Goal: Task Accomplishment & Management: Manage account settings

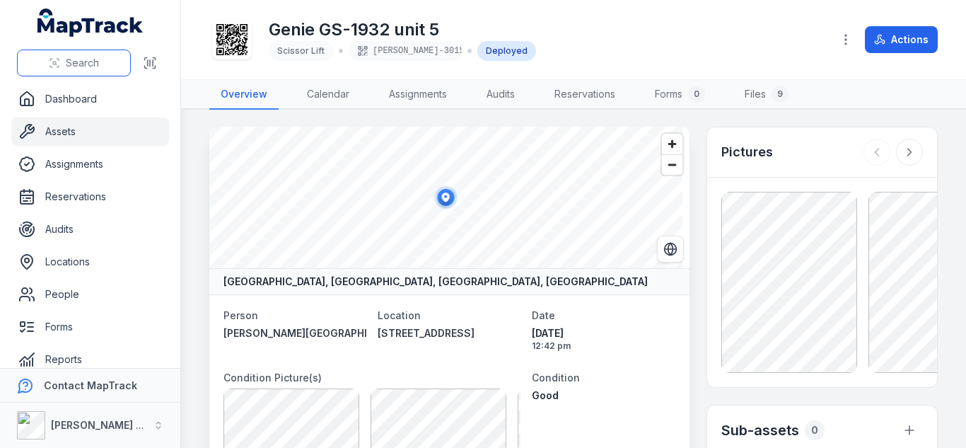
scroll to position [407, 0]
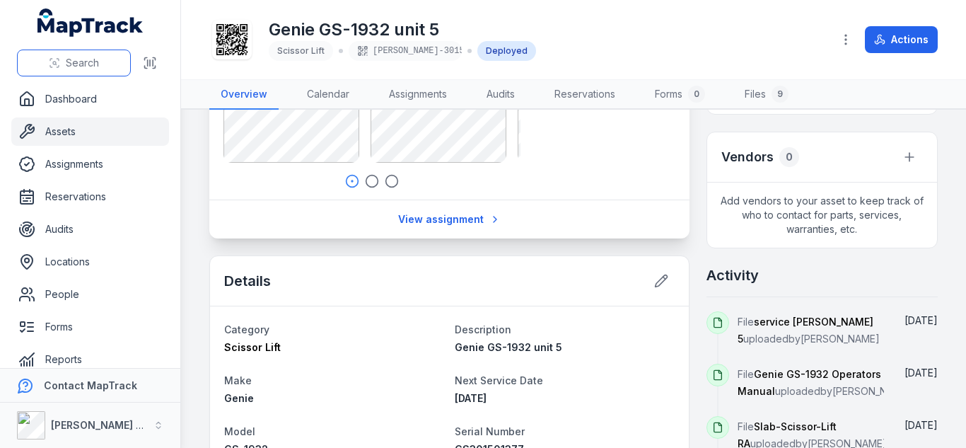
click at [83, 64] on span "Search" at bounding box center [82, 63] width 33 height 14
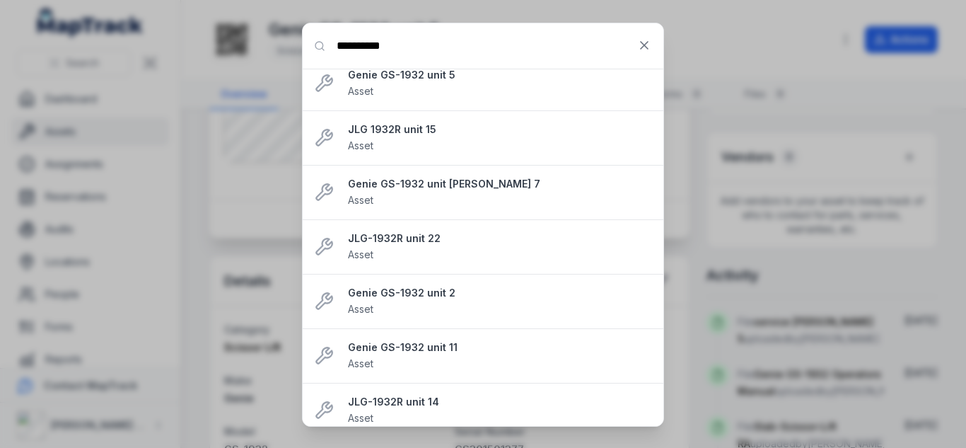
scroll to position [0, 0]
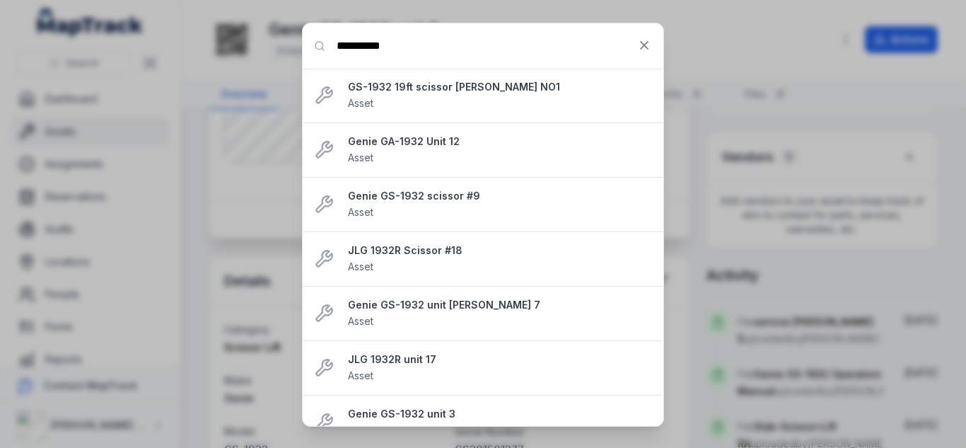
type input "**********"
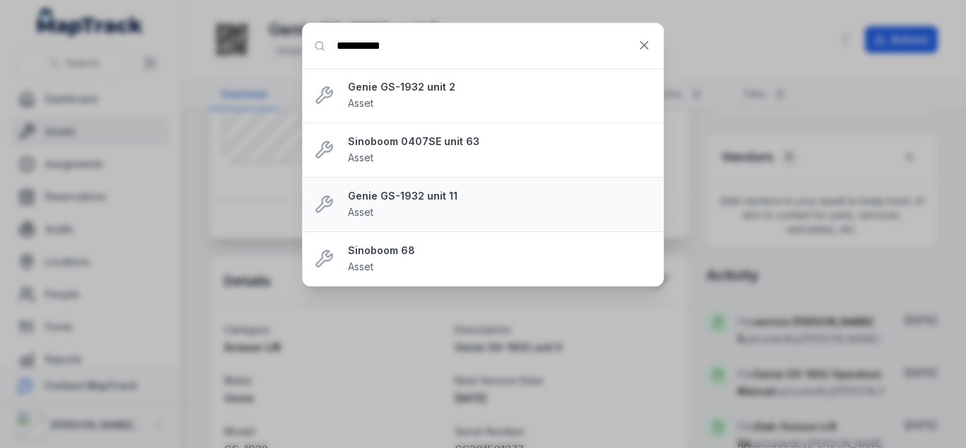
click at [419, 195] on strong "Genie GS-1932 unit 11" at bounding box center [500, 196] width 304 height 14
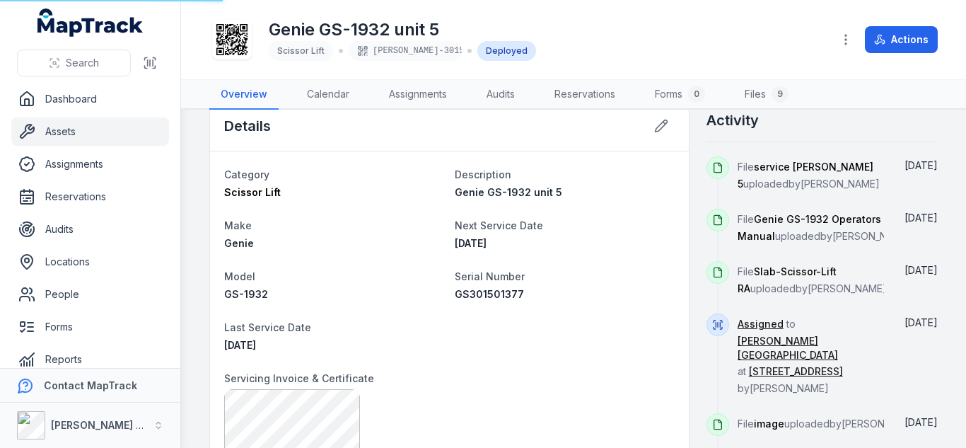
scroll to position [562, 0]
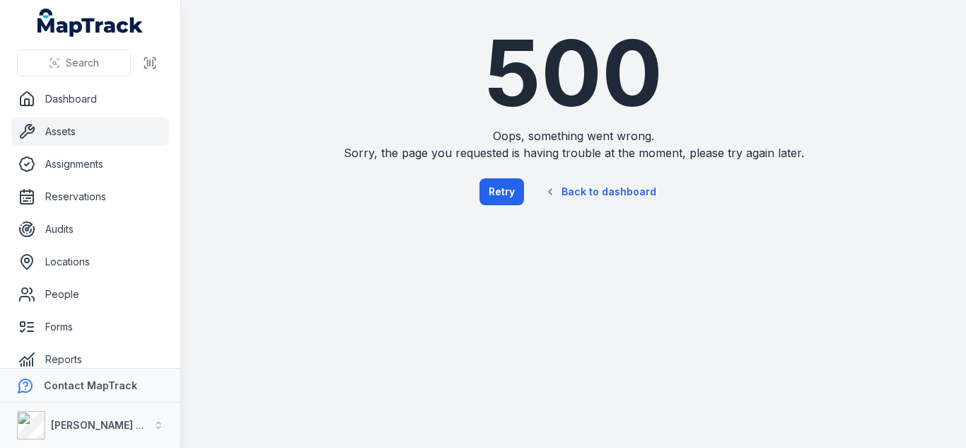
click at [90, 42] on div "Search" at bounding box center [90, 63] width 180 height 44
click at [89, 50] on button "Search" at bounding box center [74, 63] width 114 height 27
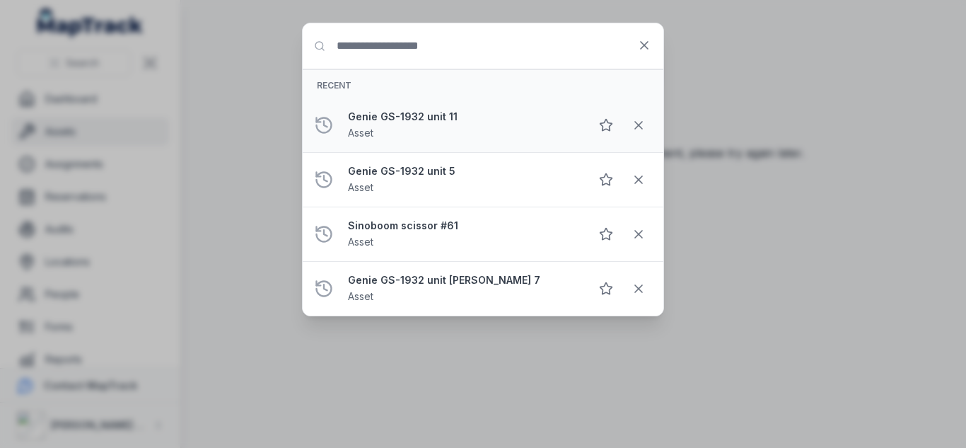
click at [381, 109] on li "Genie GS-1932 unit 11 Asset" at bounding box center [483, 125] width 361 height 54
click at [383, 115] on strong "Genie GS-1932 unit 11" at bounding box center [463, 117] width 231 height 14
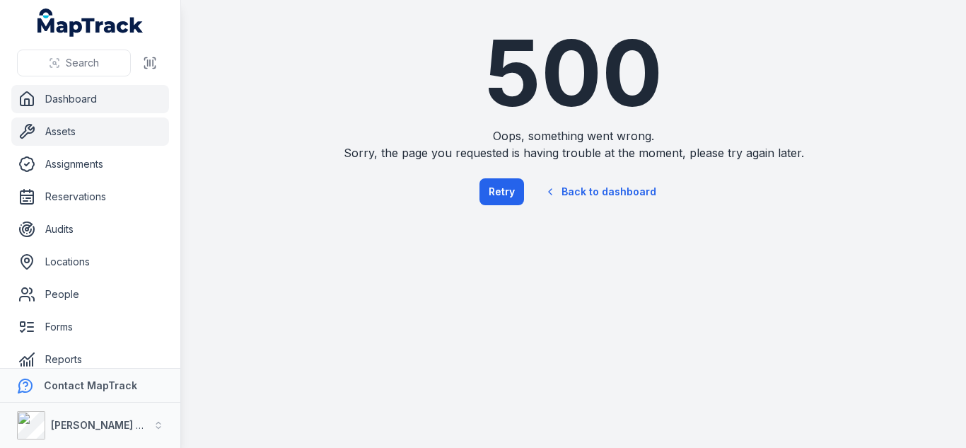
click at [64, 93] on link "Dashboard" at bounding box center [90, 99] width 158 height 28
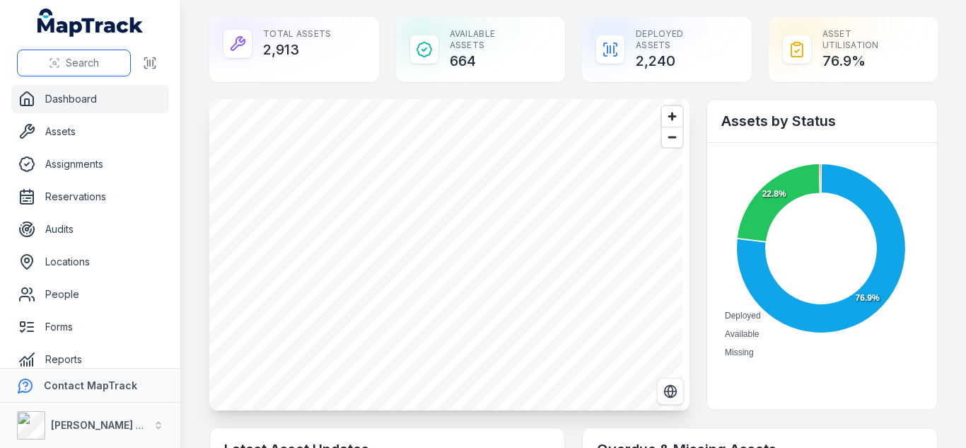
click at [88, 54] on button "Search" at bounding box center [74, 63] width 114 height 27
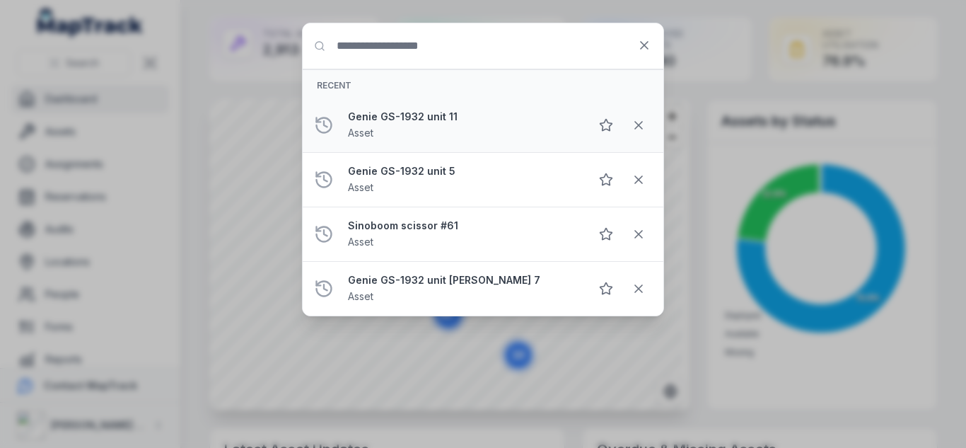
click at [434, 115] on strong "Genie GS-1932 unit 11" at bounding box center [463, 117] width 231 height 14
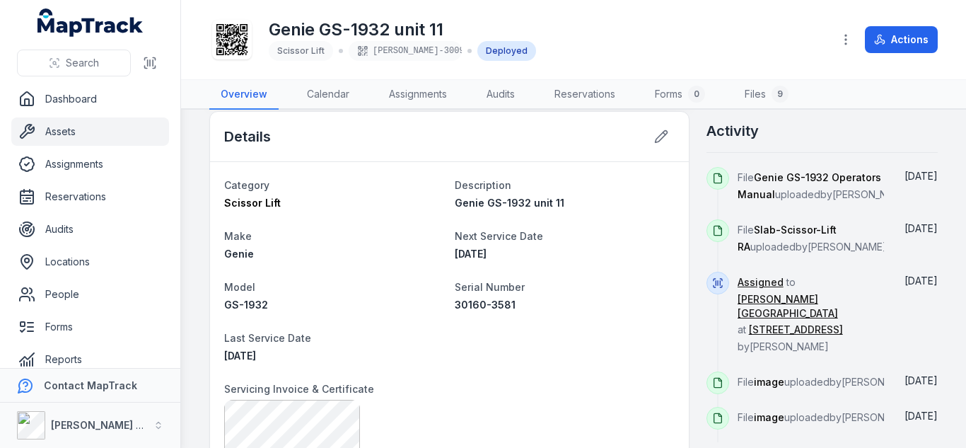
scroll to position [550, 0]
click at [654, 133] on icon at bounding box center [661, 137] width 14 height 14
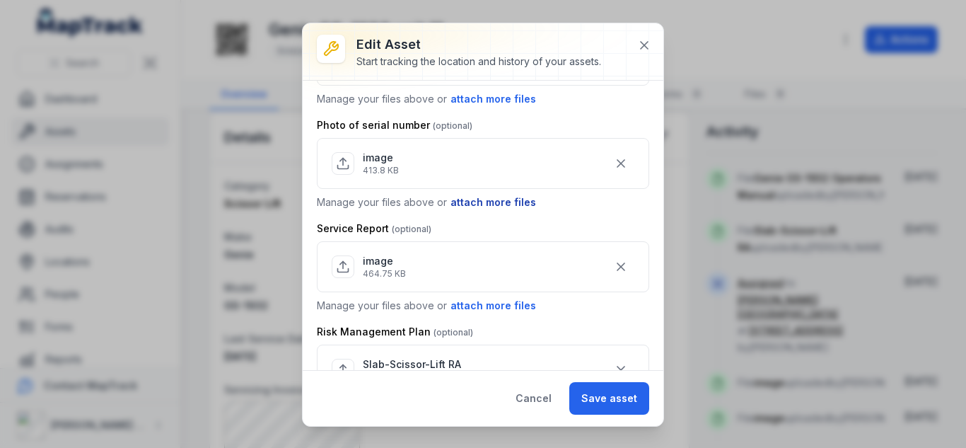
scroll to position [652, 0]
click at [493, 305] on button "attach more files" at bounding box center [493, 304] width 87 height 16
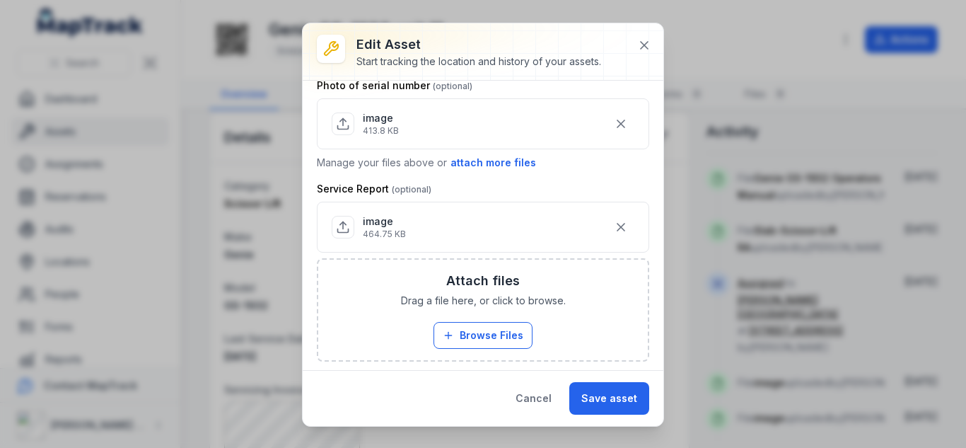
scroll to position [691, 0]
click at [498, 335] on button "Browse Files" at bounding box center [483, 333] width 99 height 27
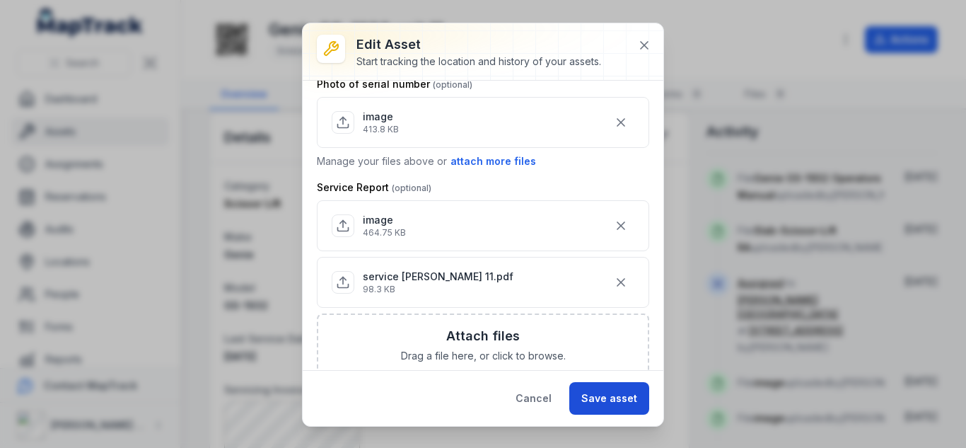
click at [619, 394] on button "Save asset" at bounding box center [610, 398] width 80 height 33
